Goal: Transaction & Acquisition: Purchase product/service

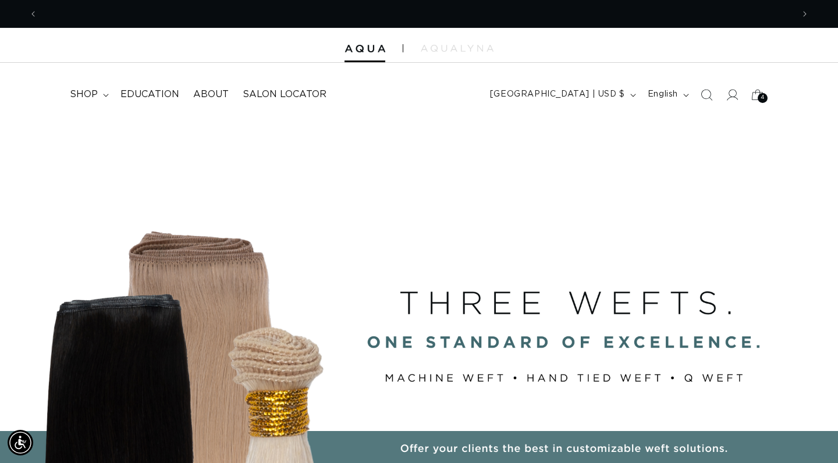
scroll to position [0, 1511]
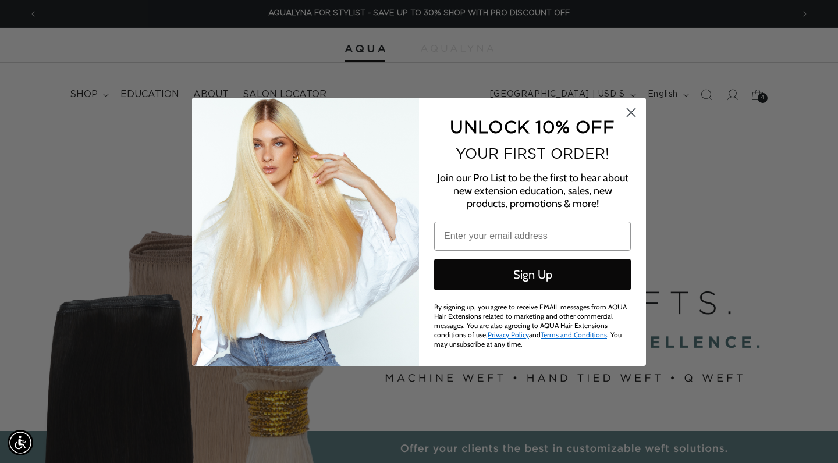
click at [629, 118] on circle "Close dialog" at bounding box center [631, 111] width 19 height 19
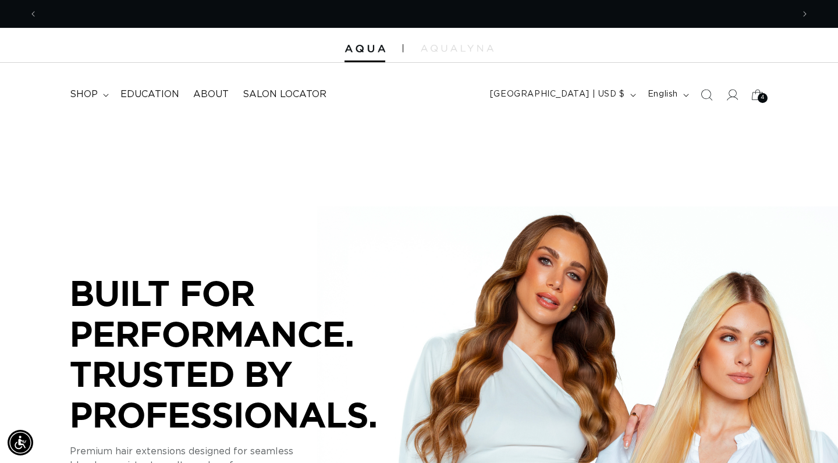
scroll to position [0, 0]
click at [728, 98] on icon at bounding box center [732, 95] width 12 height 12
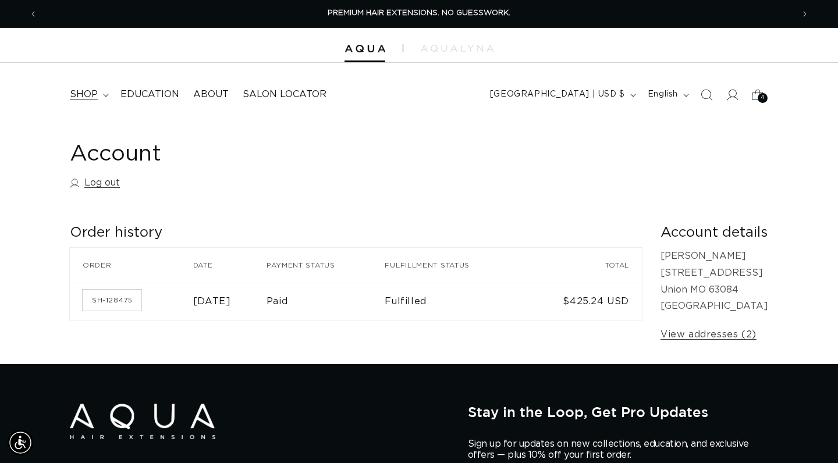
click at [95, 95] on span "shop" at bounding box center [84, 95] width 28 height 12
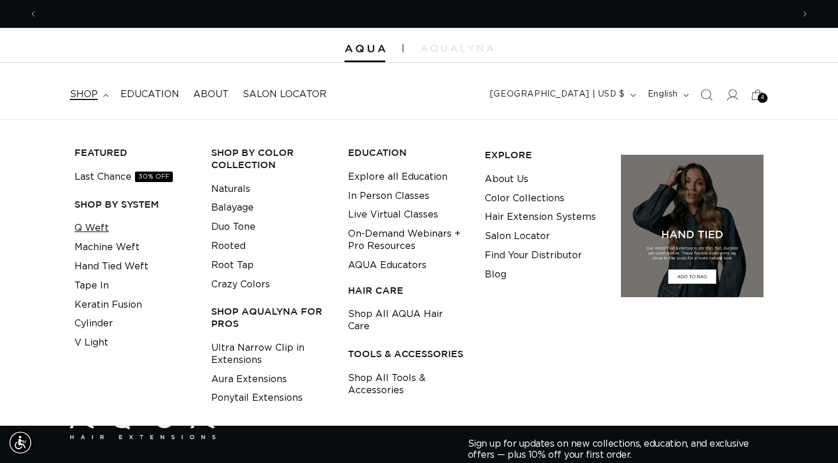
scroll to position [0, 756]
click at [95, 221] on link "Q Weft" at bounding box center [92, 228] width 34 height 19
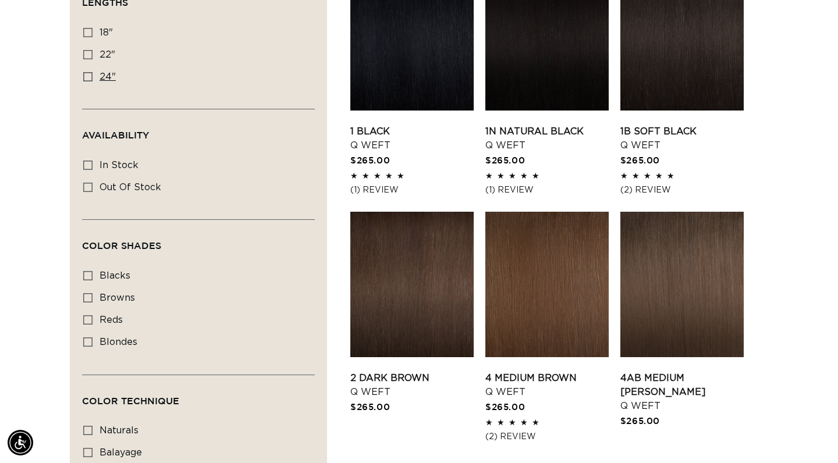
click at [89, 78] on icon at bounding box center [87, 76] width 9 height 9
click at [89, 78] on input "24" 24" (5 products)" at bounding box center [87, 76] width 9 height 9
checkbox input "true"
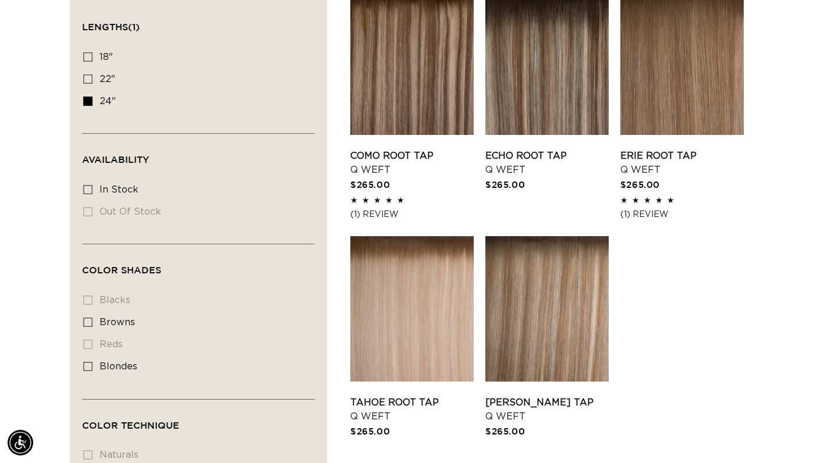
scroll to position [0, 756]
click at [560, 396] on link "[PERSON_NAME] Tap Q Weft" at bounding box center [547, 410] width 123 height 28
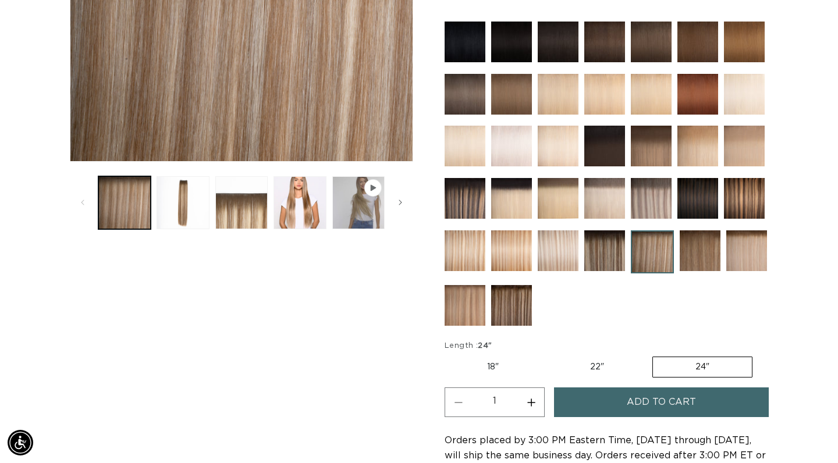
scroll to position [376, 0]
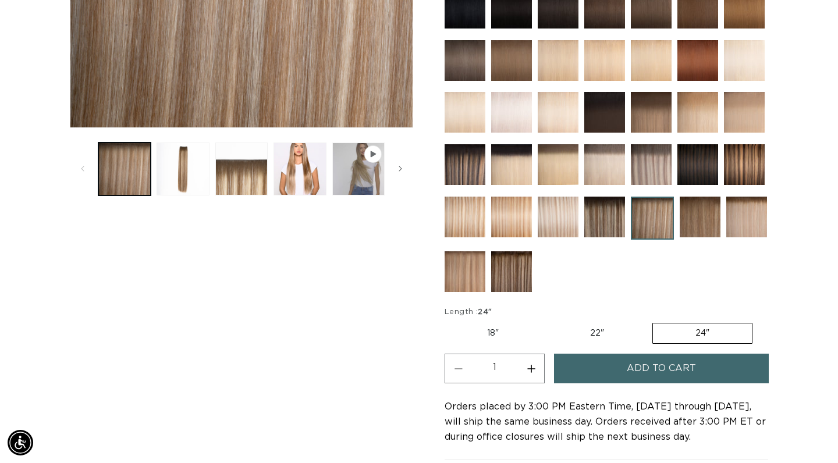
click at [613, 366] on button "Add to cart" at bounding box center [661, 369] width 215 height 30
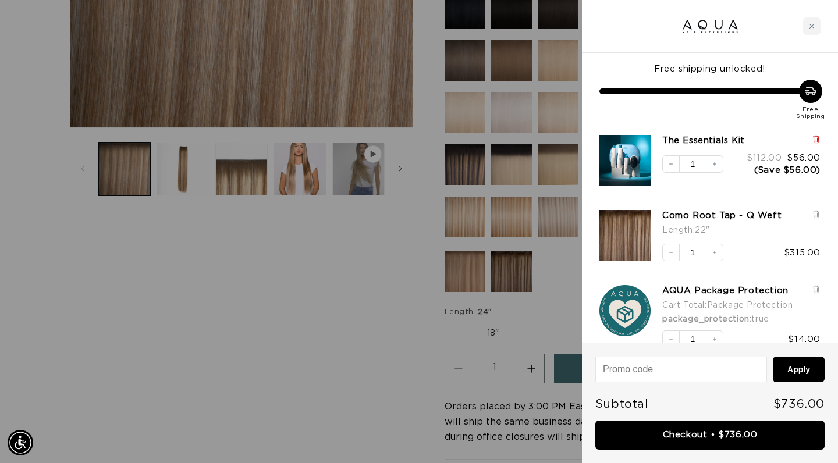
click at [816, 140] on icon at bounding box center [816, 140] width 5 height 6
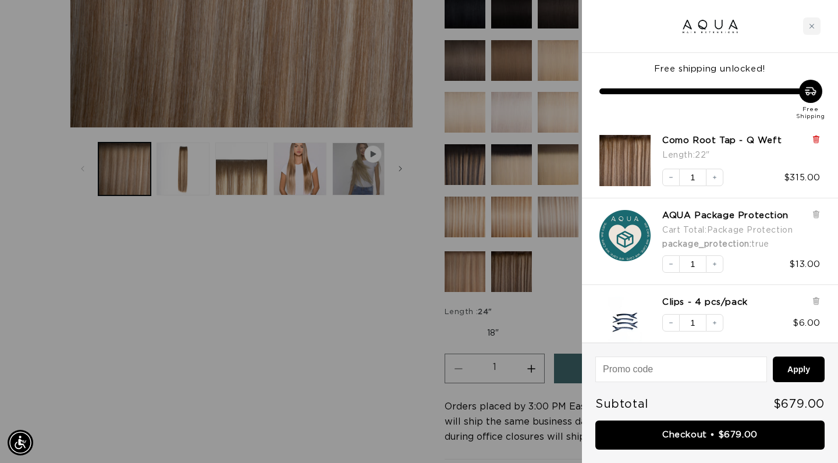
scroll to position [0, 1511]
click at [819, 140] on icon at bounding box center [816, 140] width 5 height 6
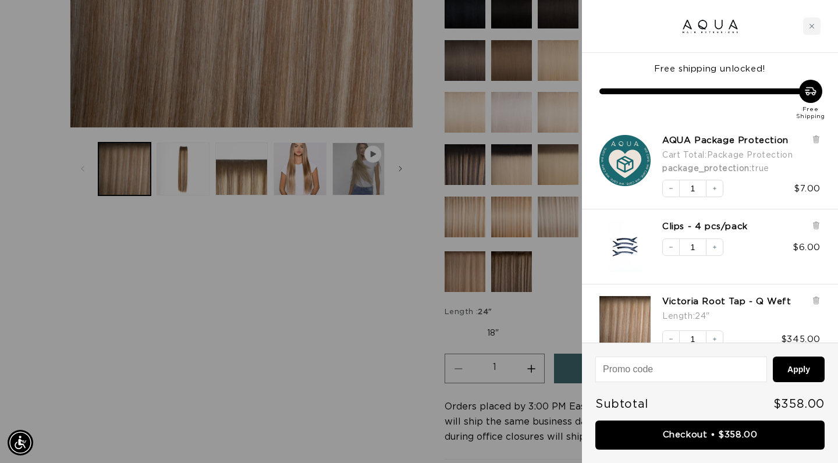
scroll to position [0, 0]
click at [816, 229] on icon at bounding box center [816, 225] width 9 height 9
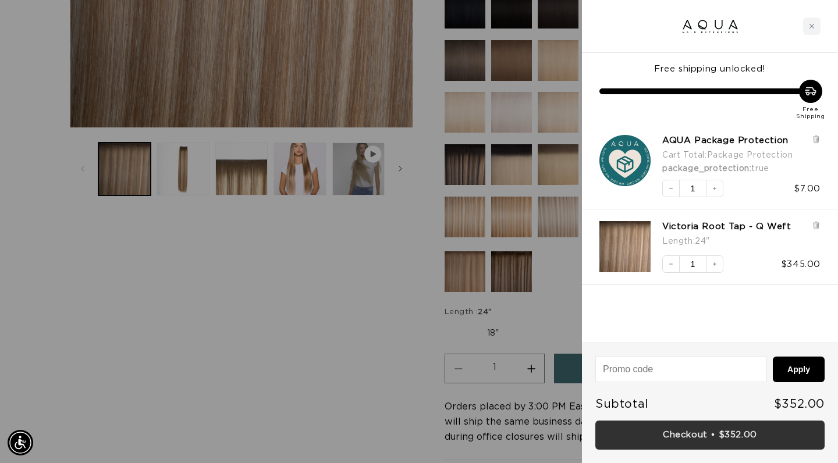
scroll to position [0, 1511]
click at [723, 437] on link "Checkout • $352.00" at bounding box center [710, 436] width 229 height 30
